Goal: Navigation & Orientation: Find specific page/section

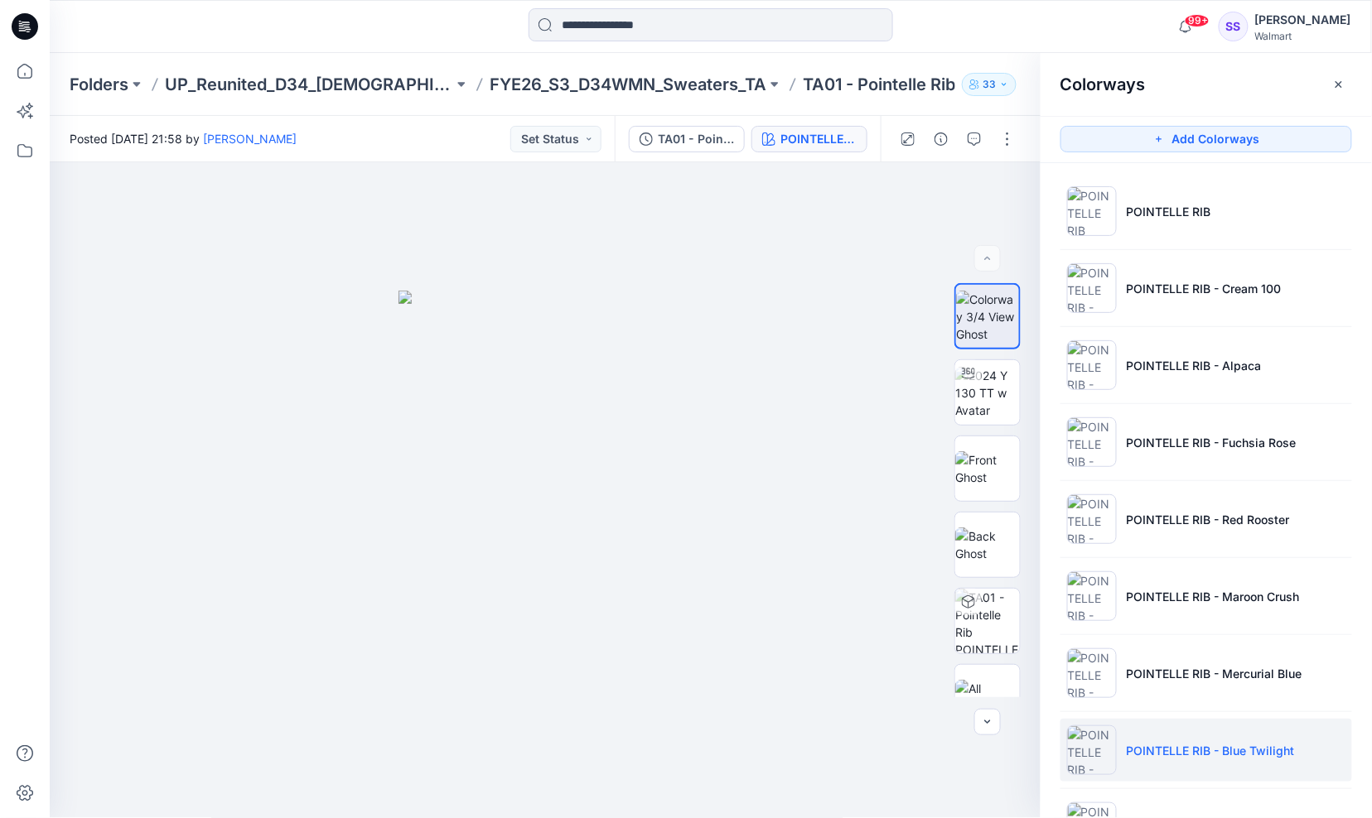
scroll to position [224, 0]
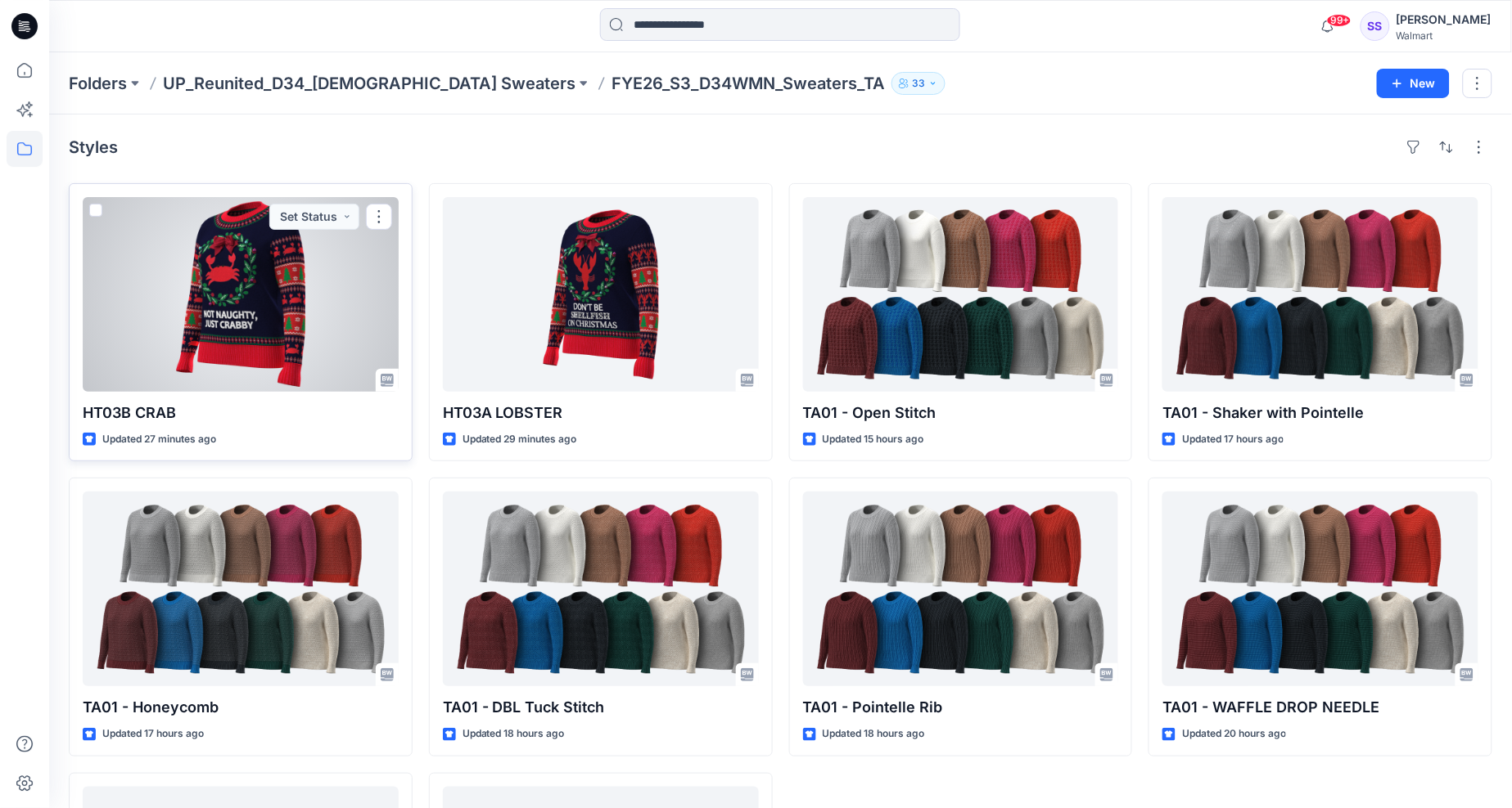
click at [241, 322] on div at bounding box center [241, 294] width 316 height 195
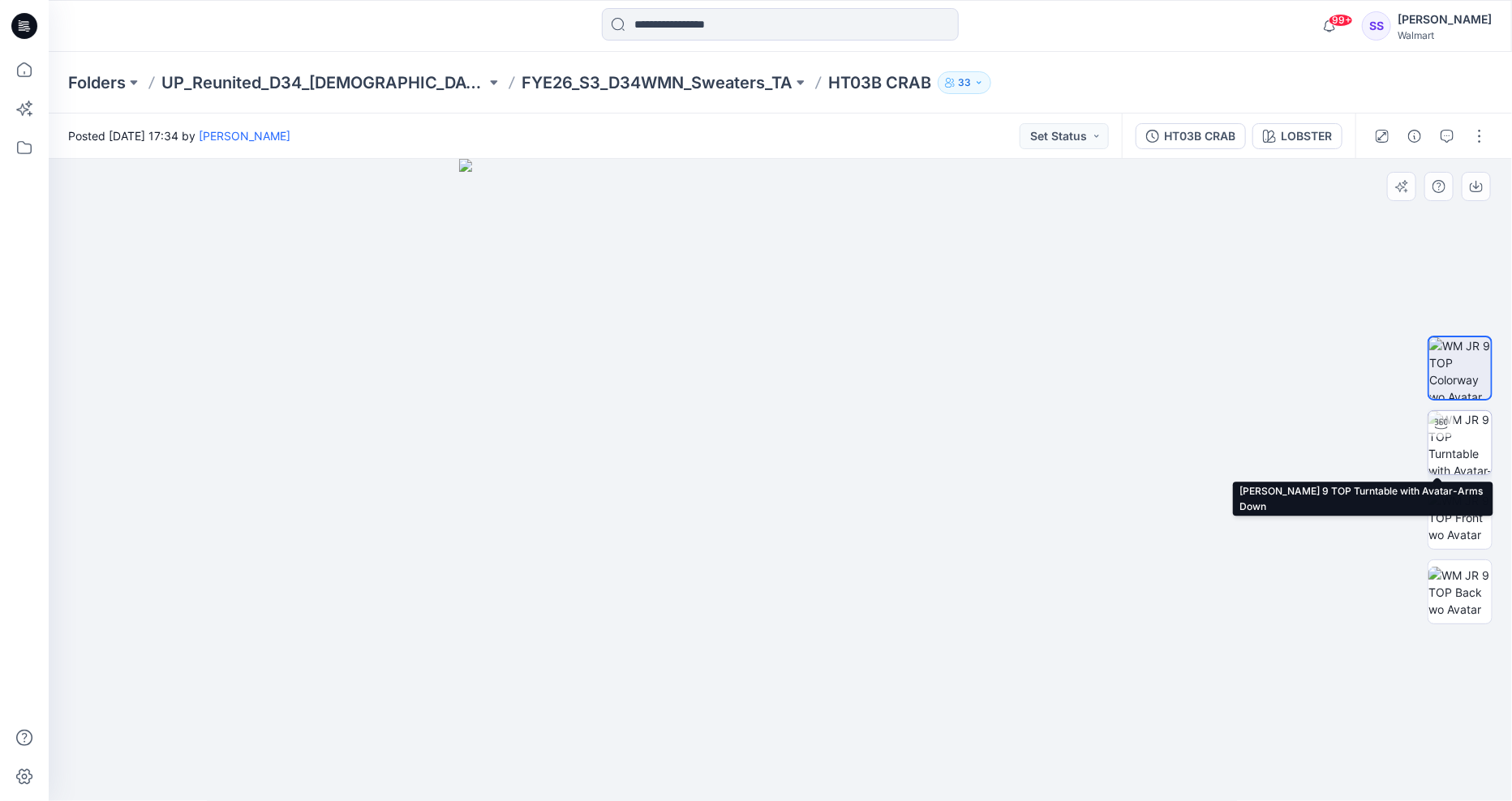
click at [1458, 437] on img at bounding box center [1460, 443] width 64 height 64
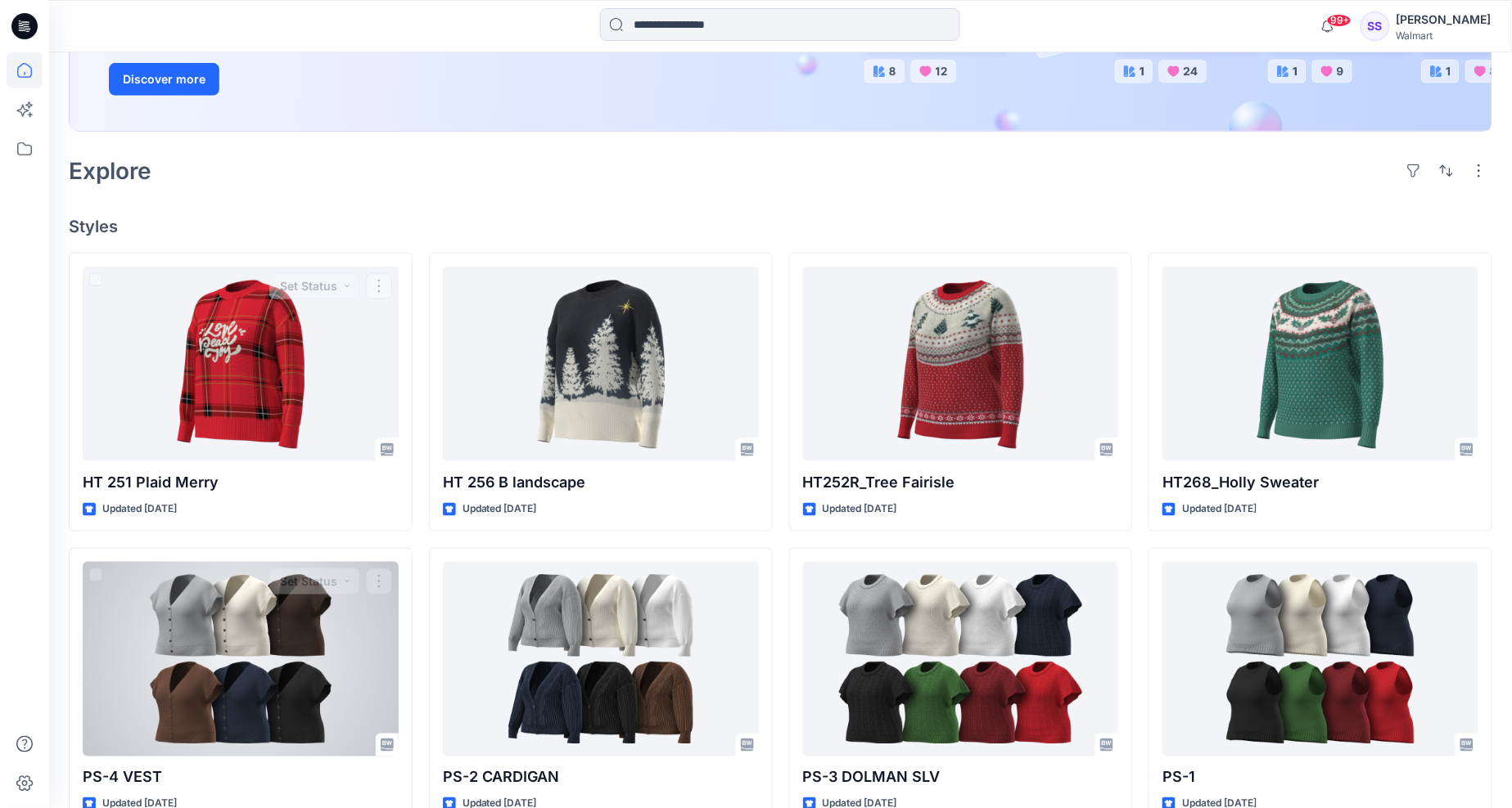
scroll to position [606, 0]
